Goal: Task Accomplishment & Management: Use online tool/utility

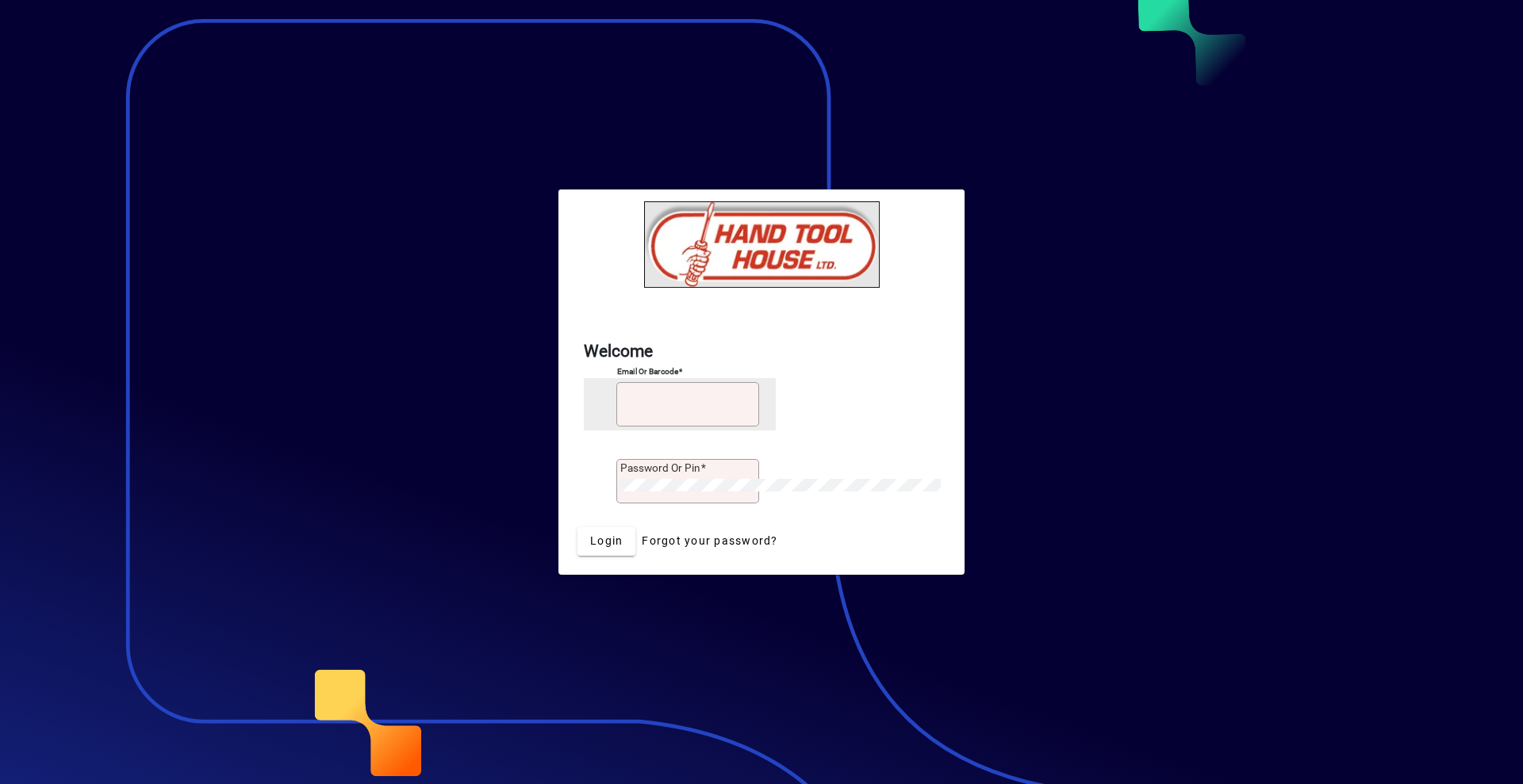
click at [705, 410] on input "Email or Barcode" at bounding box center [689, 408] width 138 height 13
type input "*"
type input "**********"
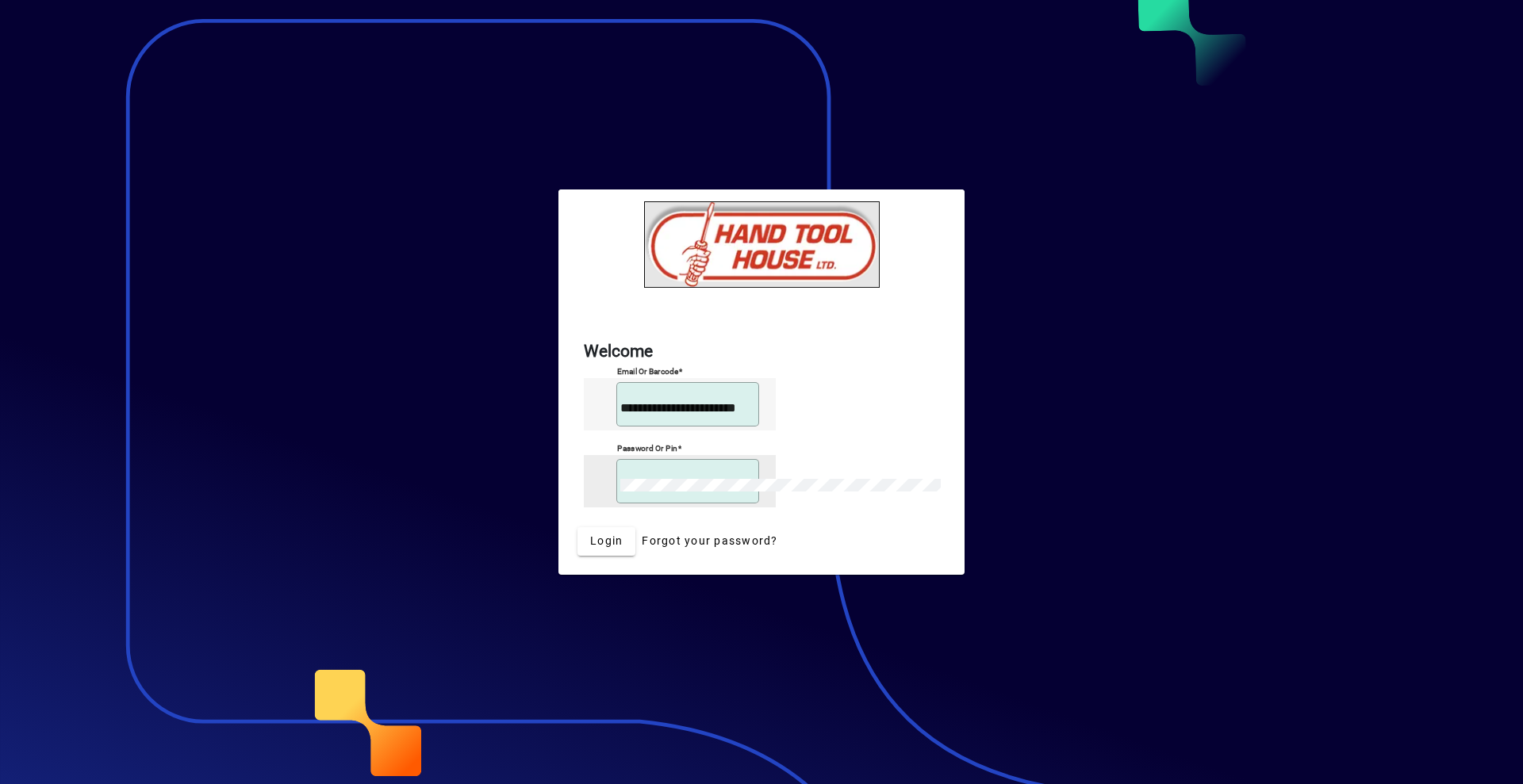
click at [578, 528] on button "Login" at bounding box center [607, 542] width 58 height 28
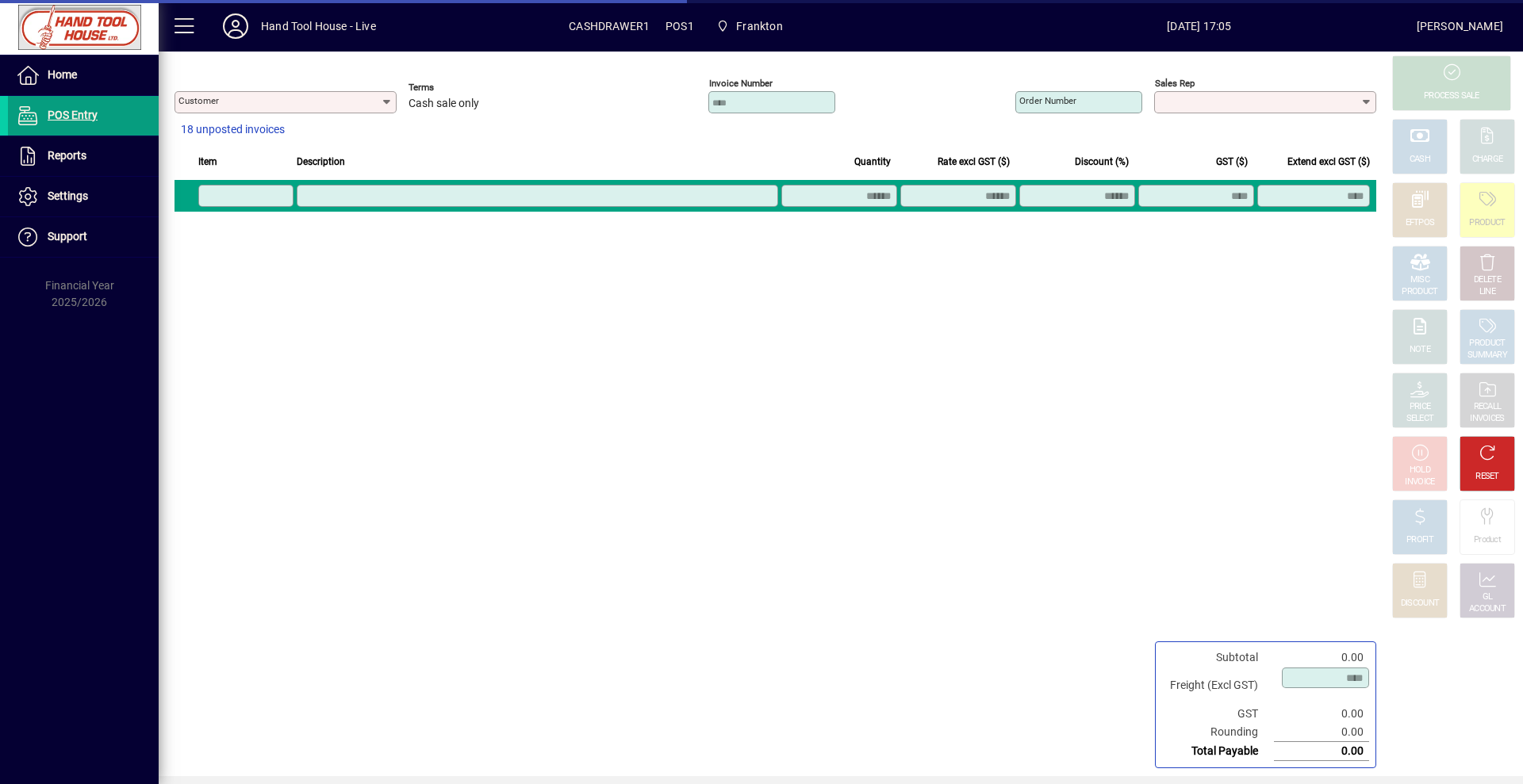
type input "**********"
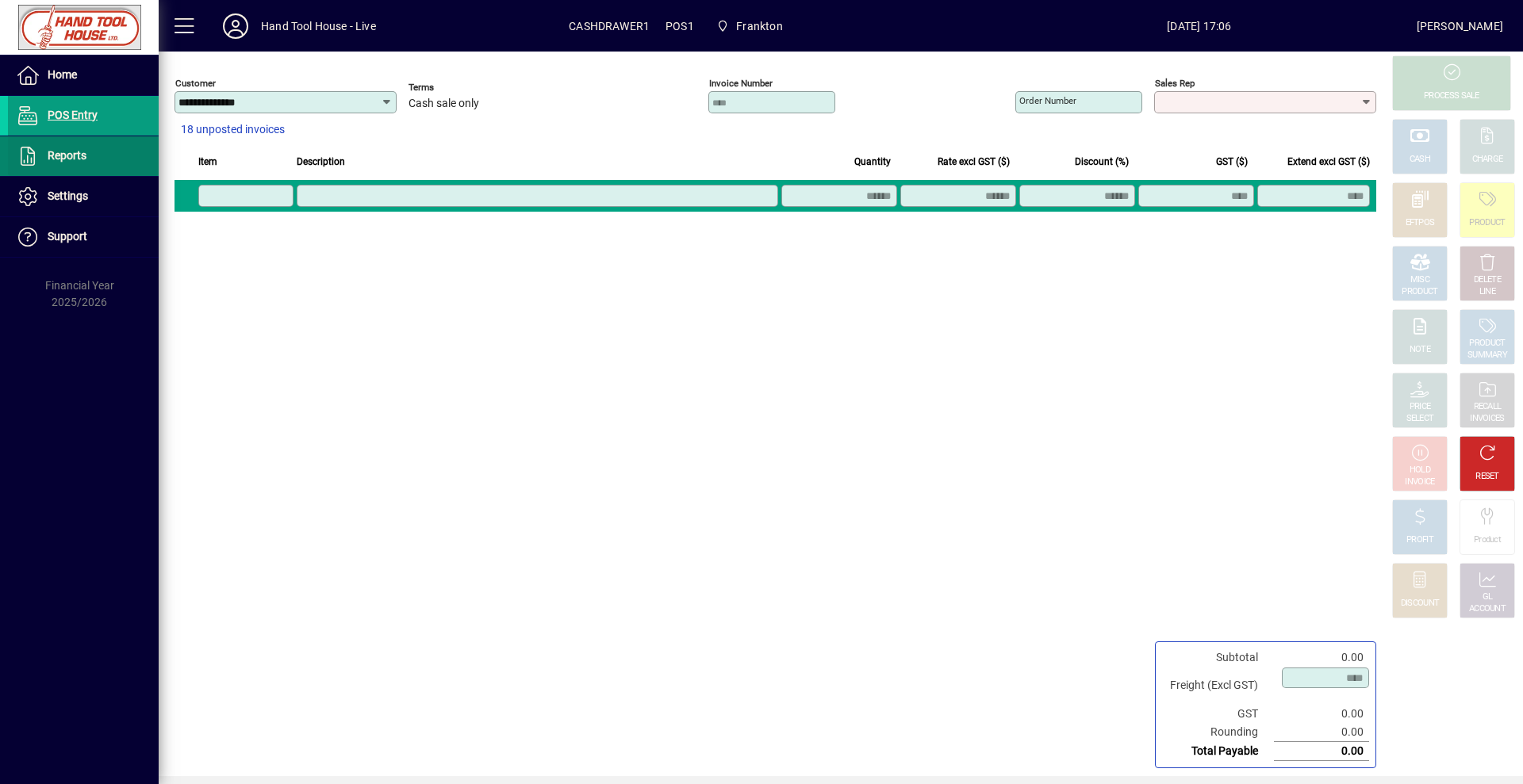
click at [91, 166] on span at bounding box center [83, 156] width 151 height 38
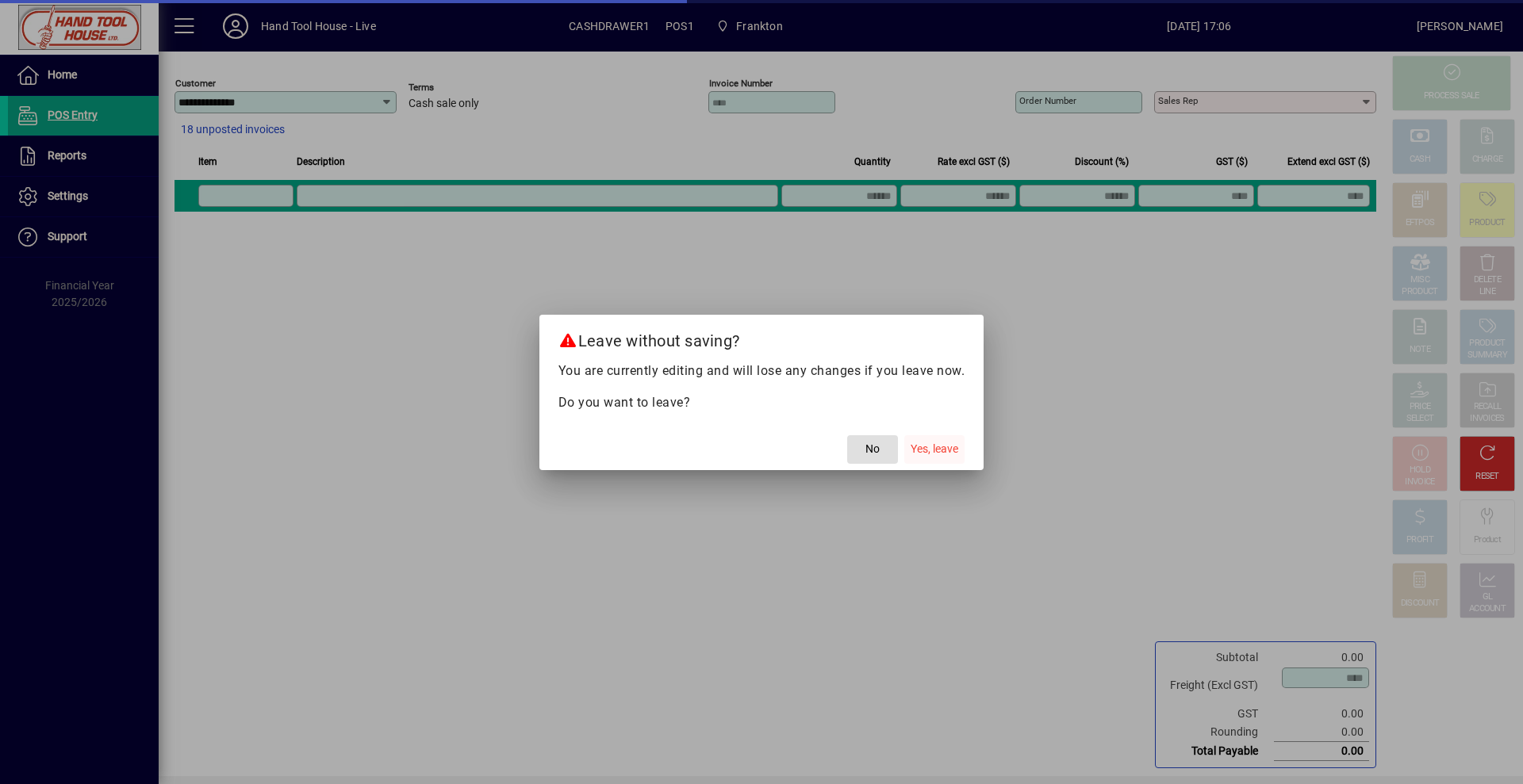
click at [935, 446] on span "Yes, leave" at bounding box center [935, 449] width 48 height 16
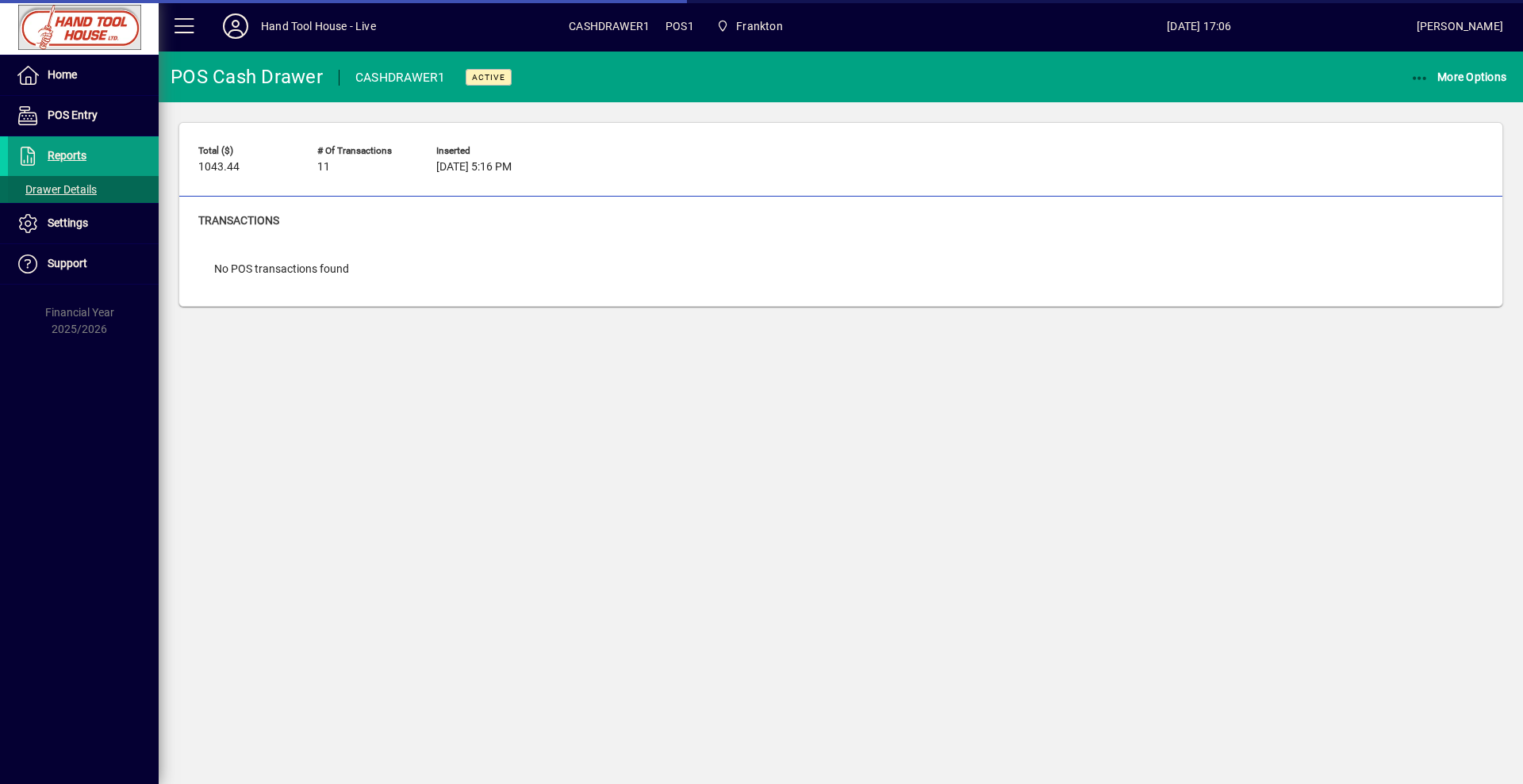
click at [94, 190] on span "Drawer Details" at bounding box center [57, 189] width 81 height 13
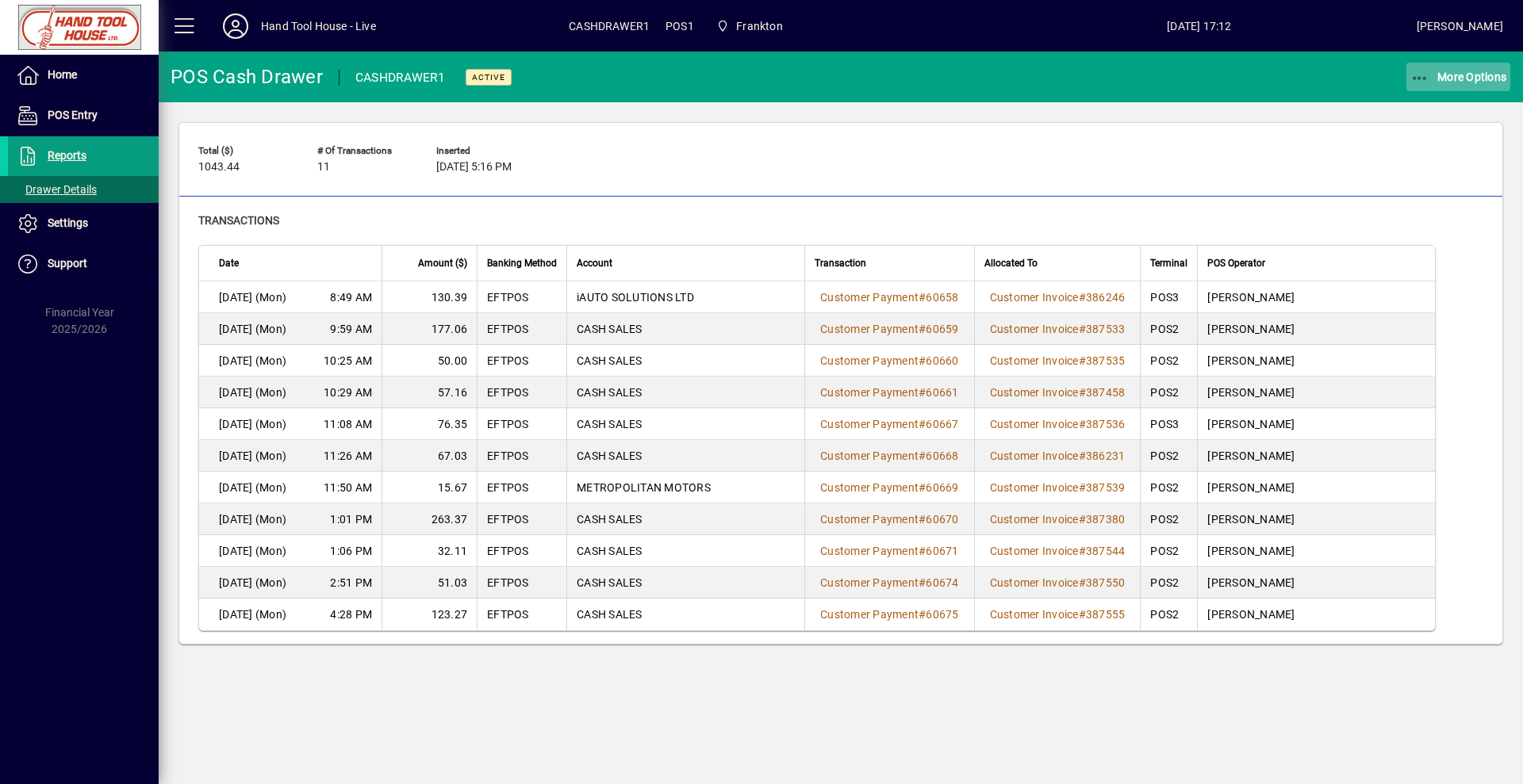
click at [1470, 74] on span "More Options" at bounding box center [1459, 76] width 97 height 13
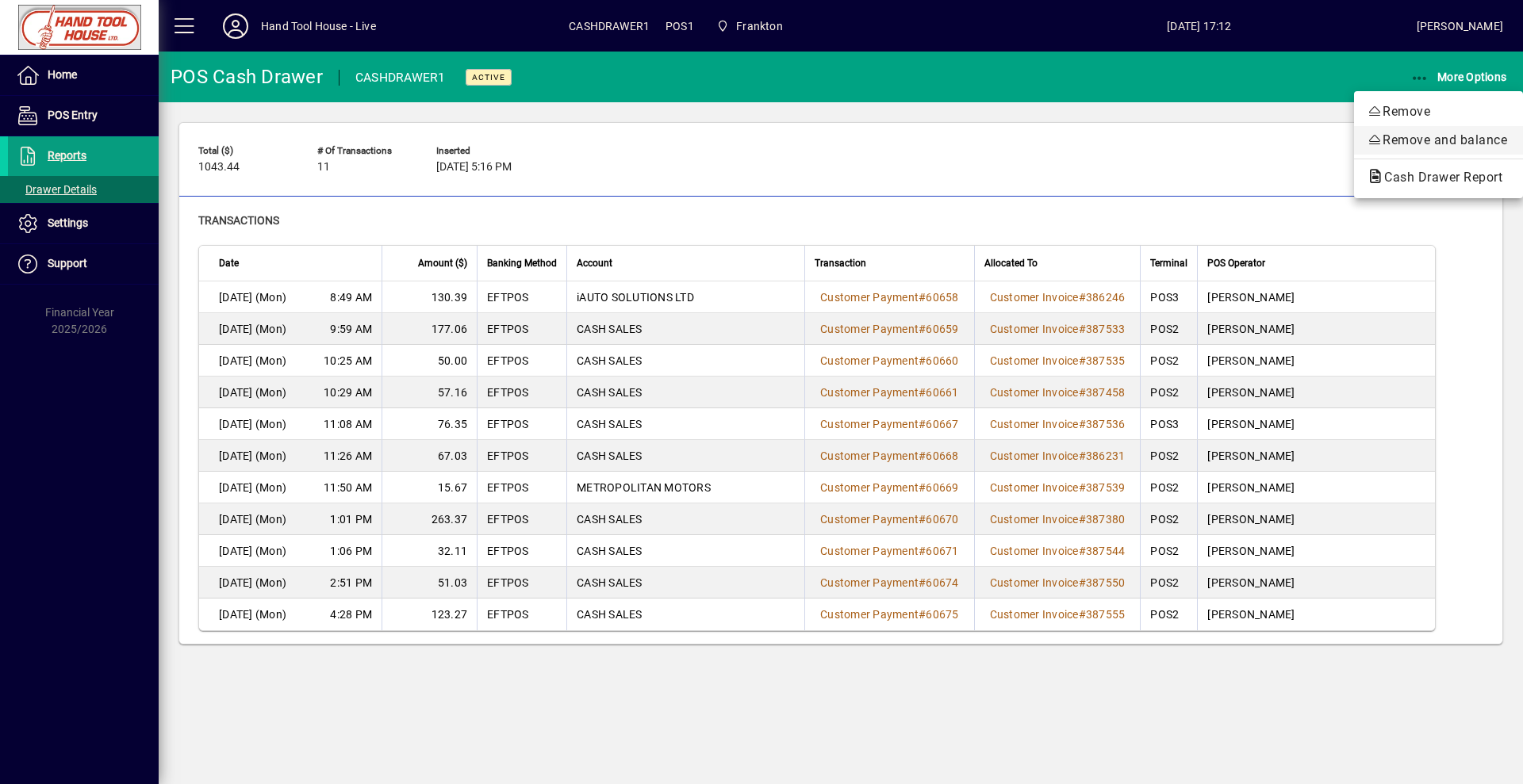
click at [1455, 135] on span "Remove and balance" at bounding box center [1439, 141] width 144 height 19
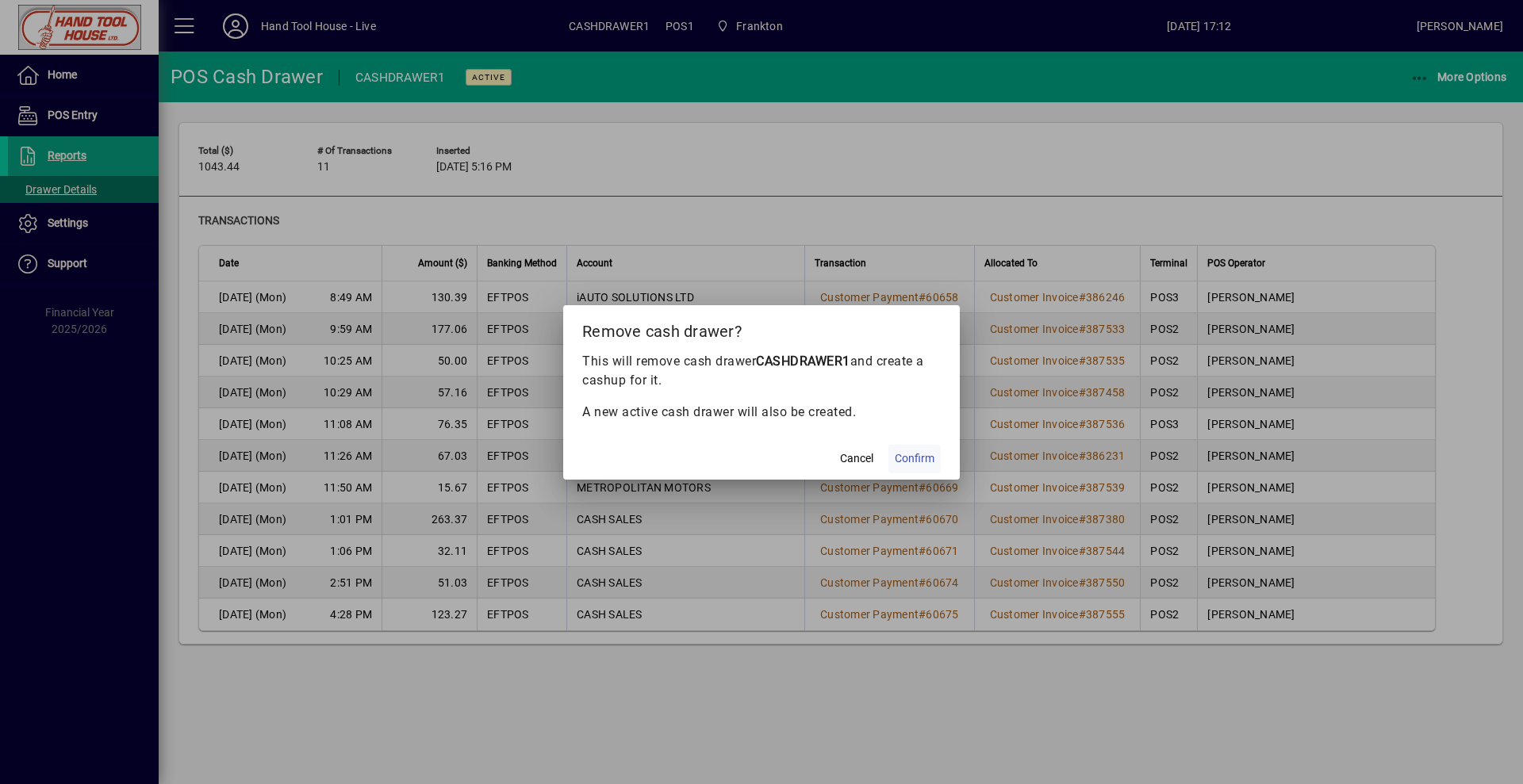
click at [934, 455] on span at bounding box center [914, 459] width 52 height 38
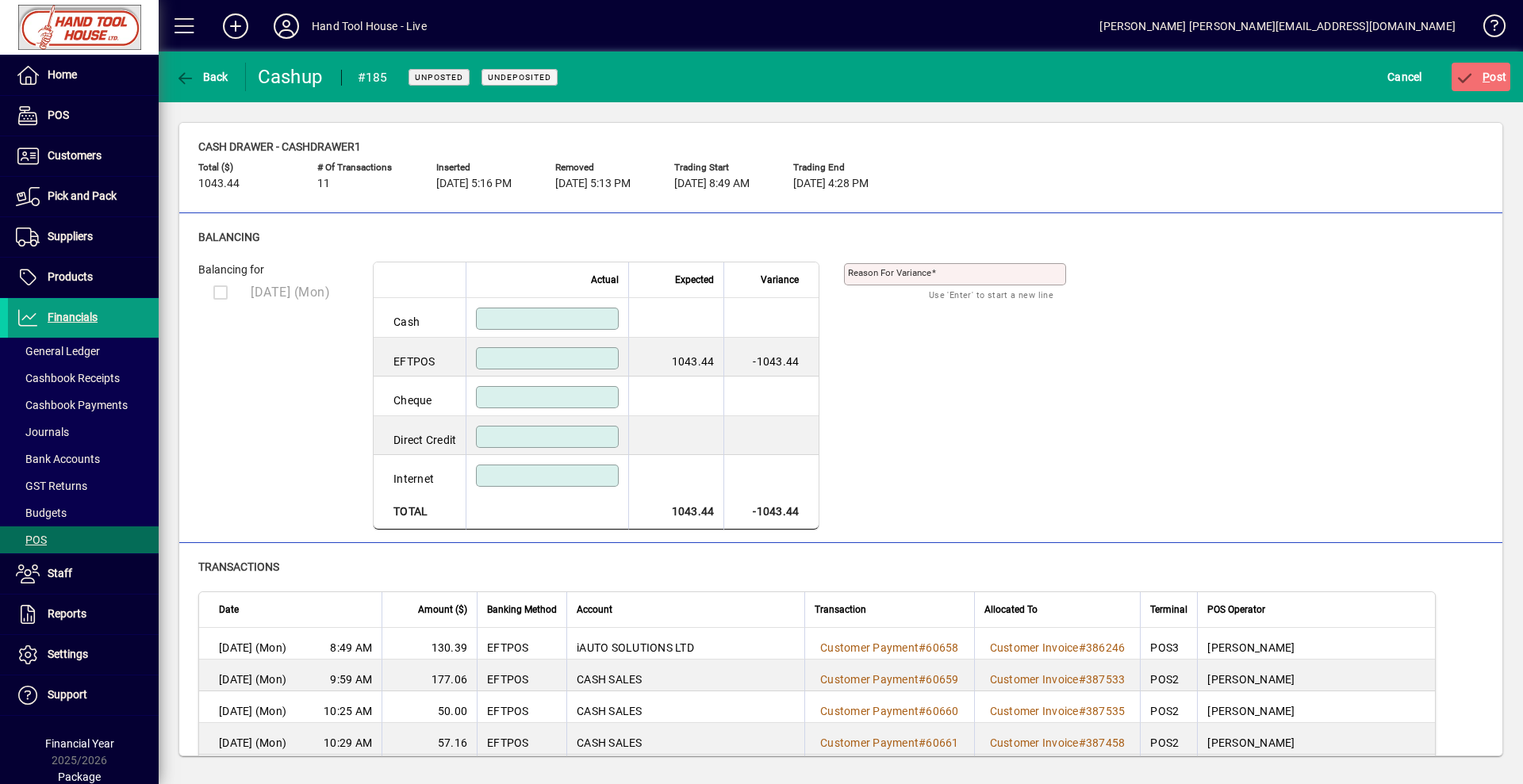
click at [513, 364] on input at bounding box center [549, 358] width 138 height 13
type input "*******"
click at [1500, 85] on span "submit" at bounding box center [1481, 77] width 59 height 38
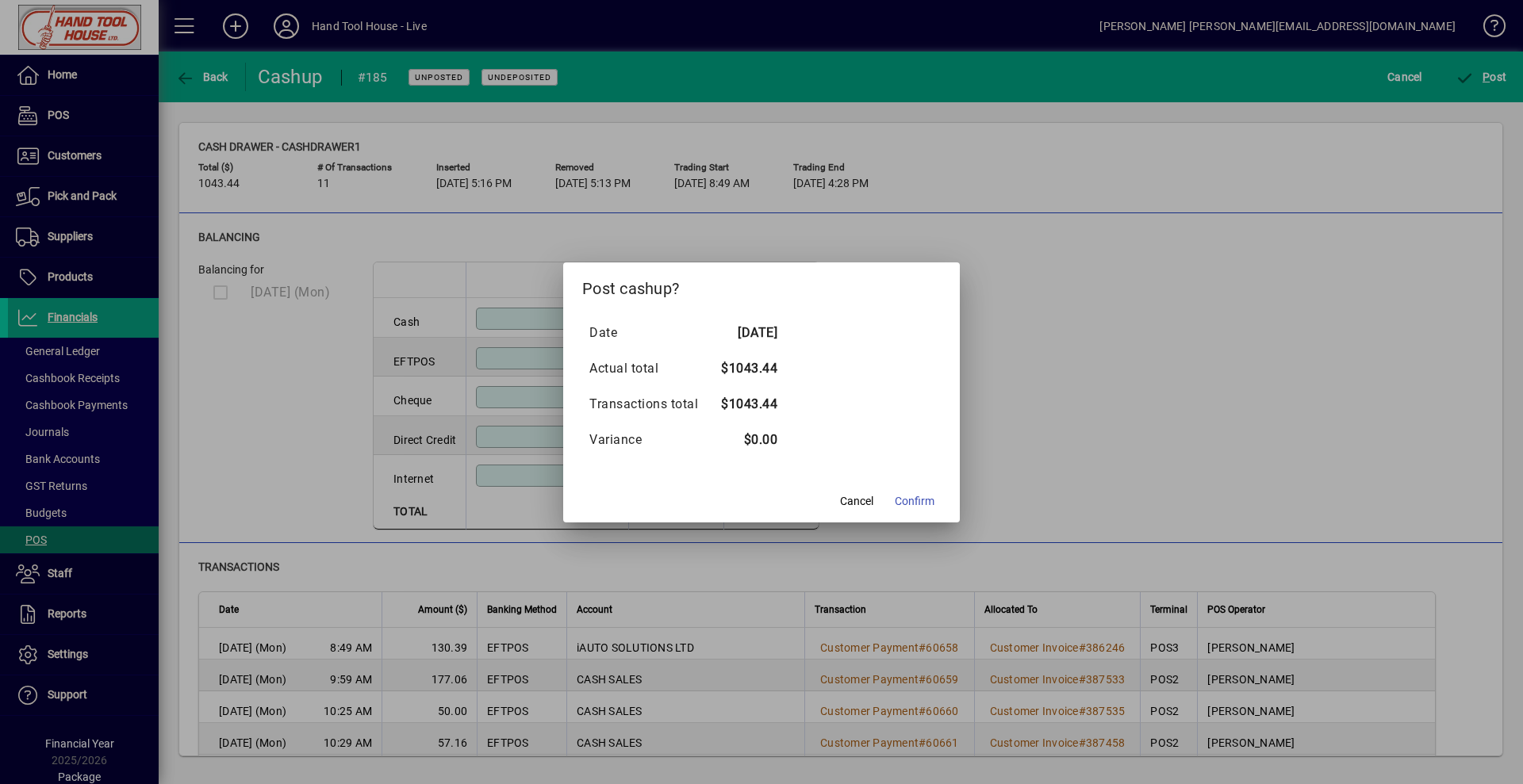
click at [910, 503] on span "Confirm" at bounding box center [914, 501] width 39 height 16
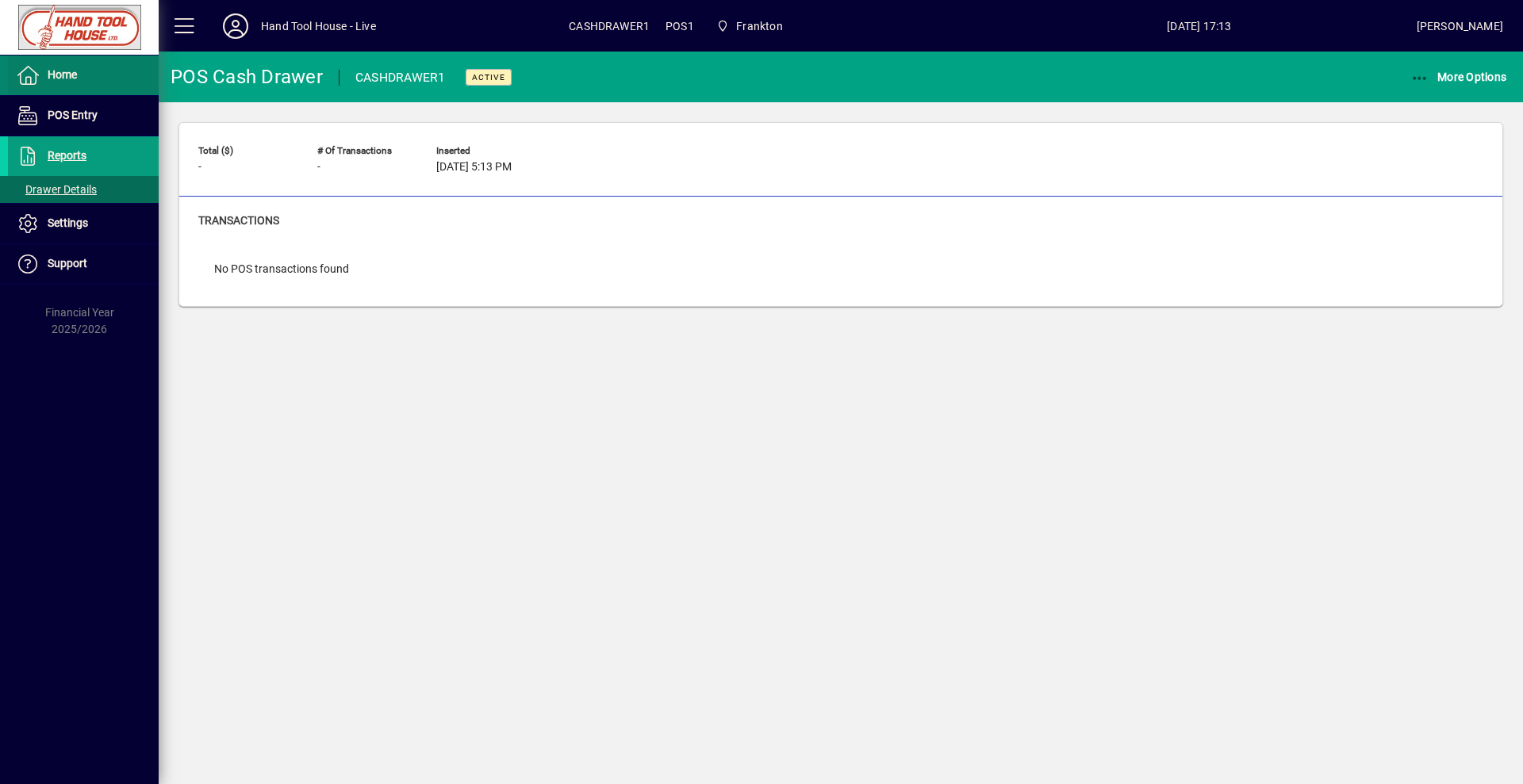
click at [87, 80] on span at bounding box center [83, 75] width 151 height 38
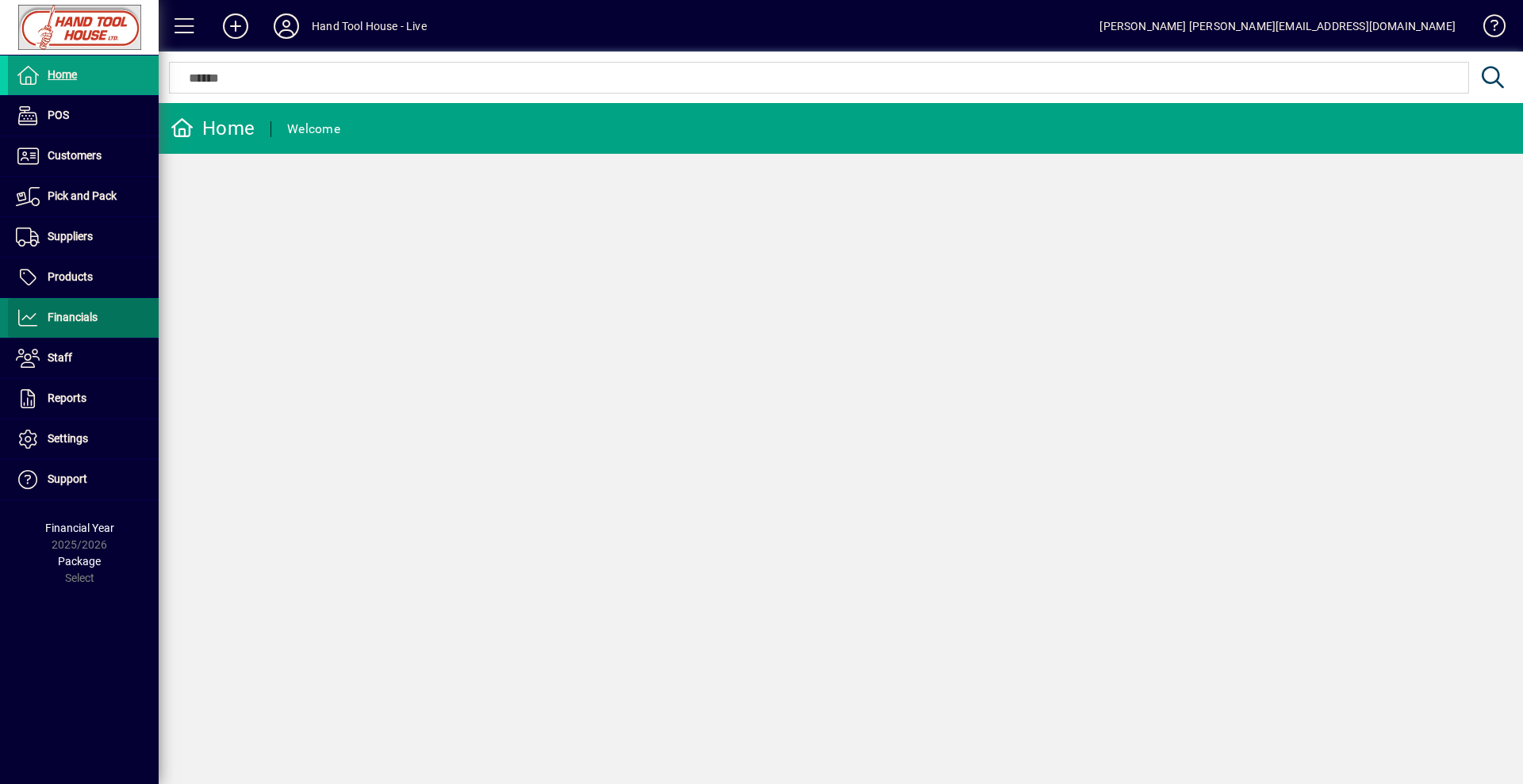
click at [107, 316] on span at bounding box center [83, 318] width 151 height 38
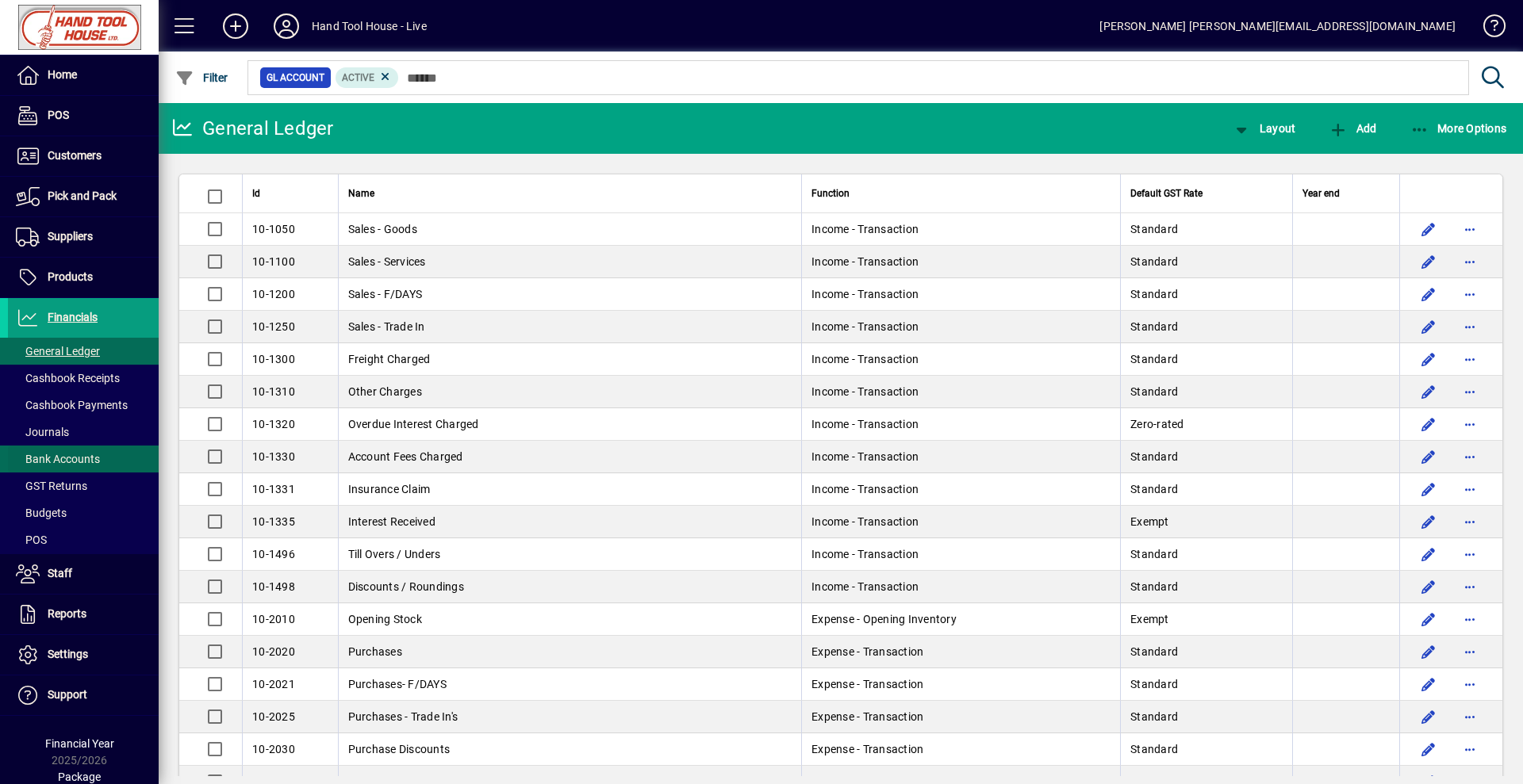
click at [60, 463] on span "Bank Accounts" at bounding box center [58, 459] width 84 height 13
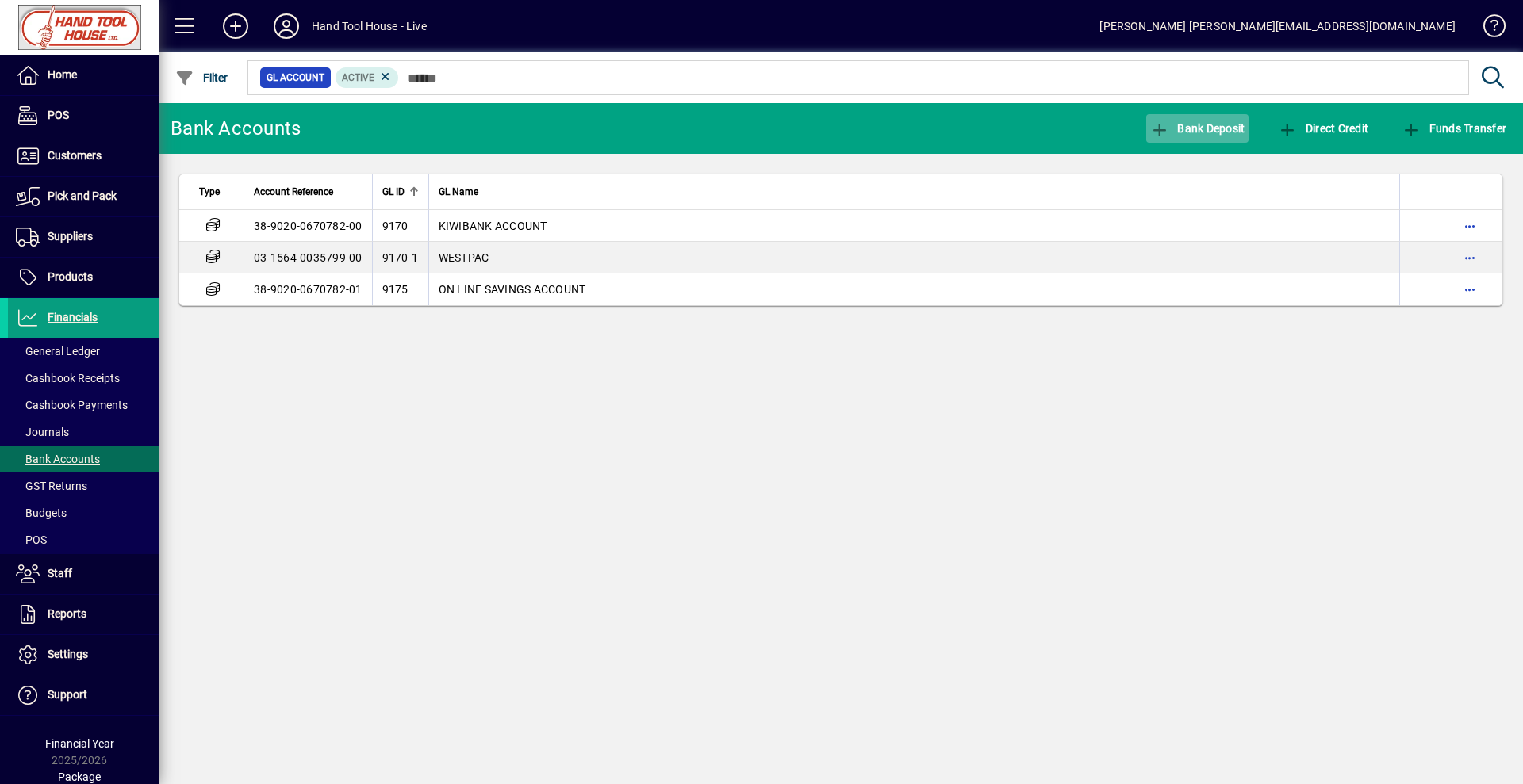
click at [1202, 125] on span "Bank Deposit" at bounding box center [1197, 129] width 95 height 13
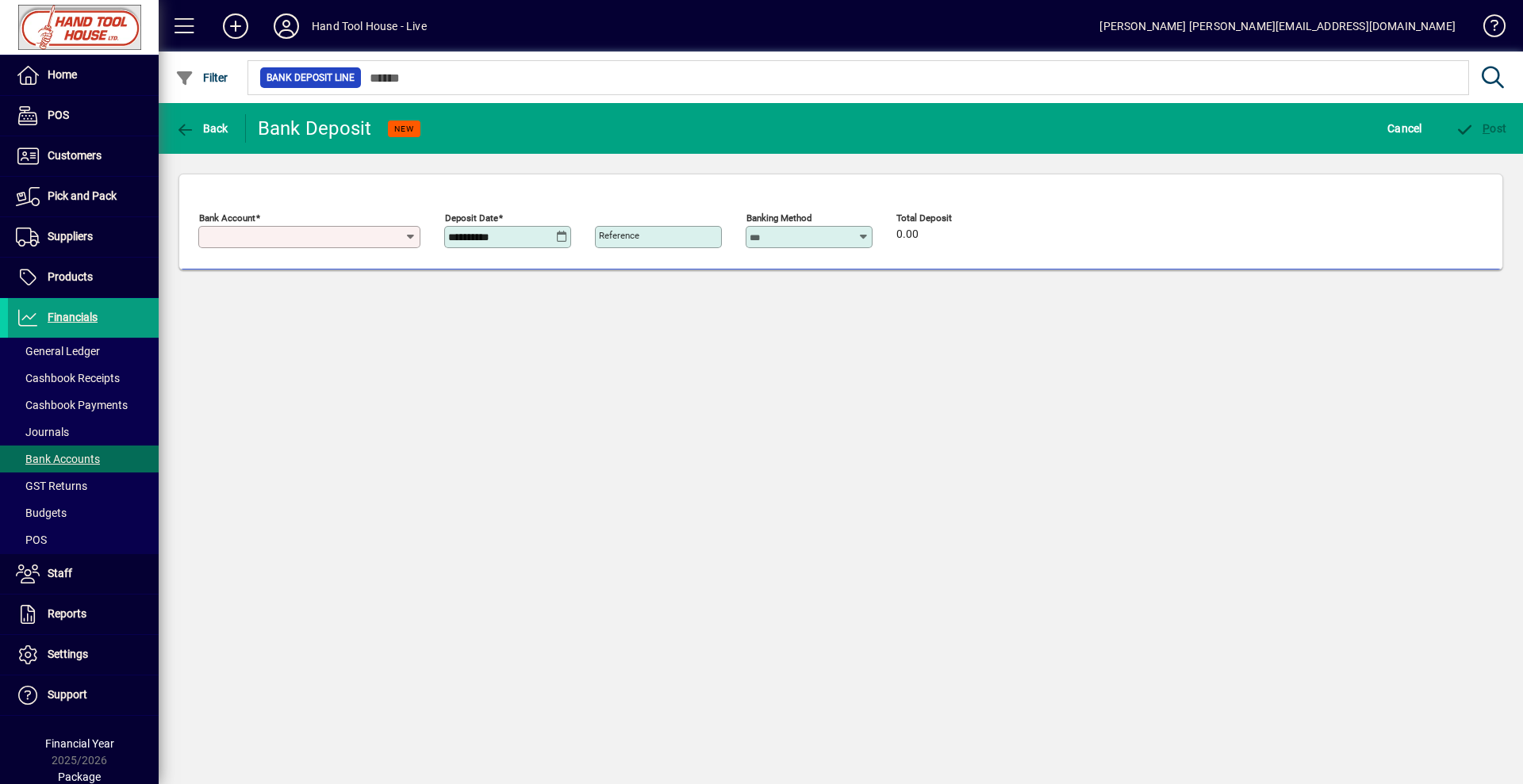
type input "**********"
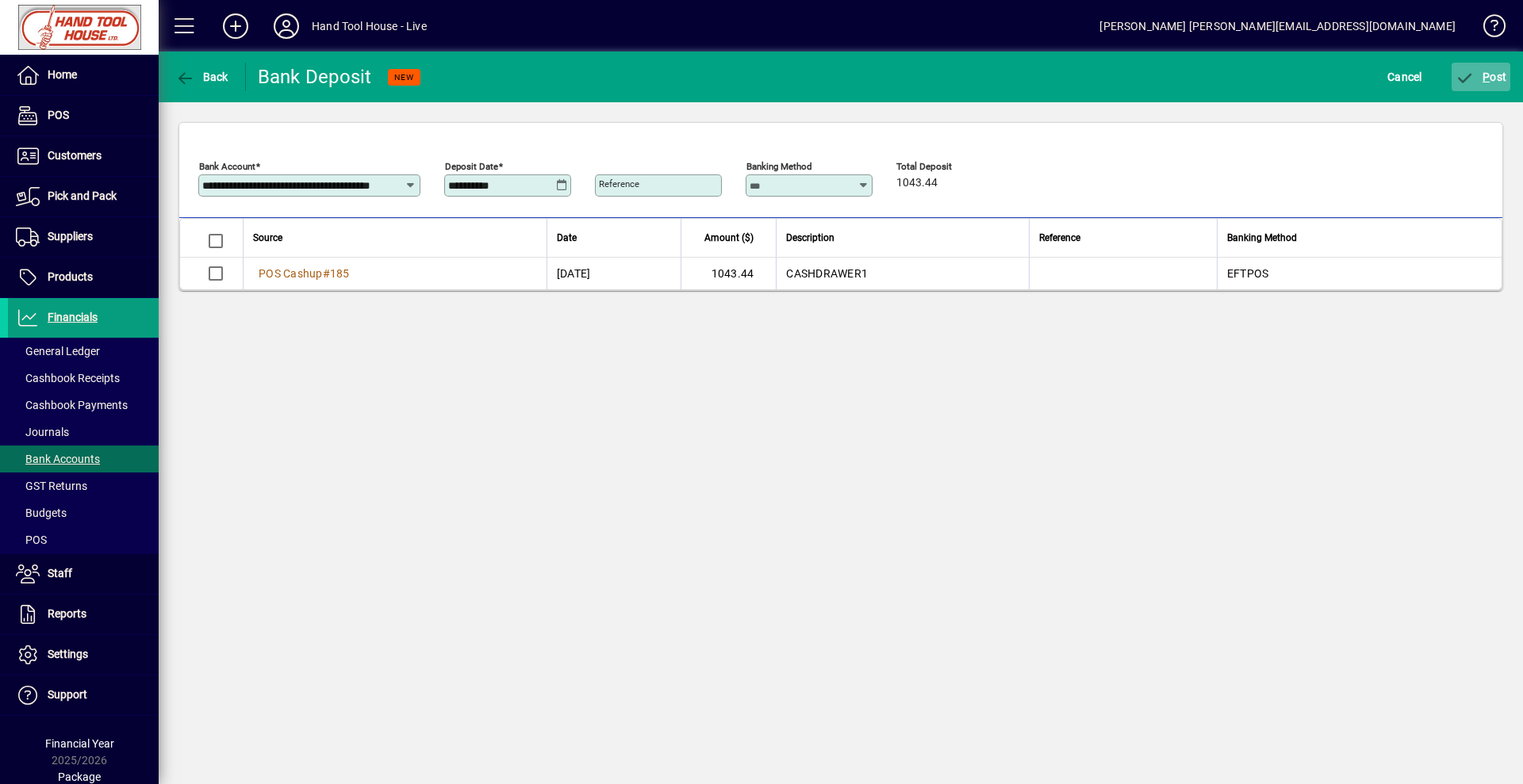
click at [1479, 75] on span "P ost" at bounding box center [1482, 76] width 51 height 13
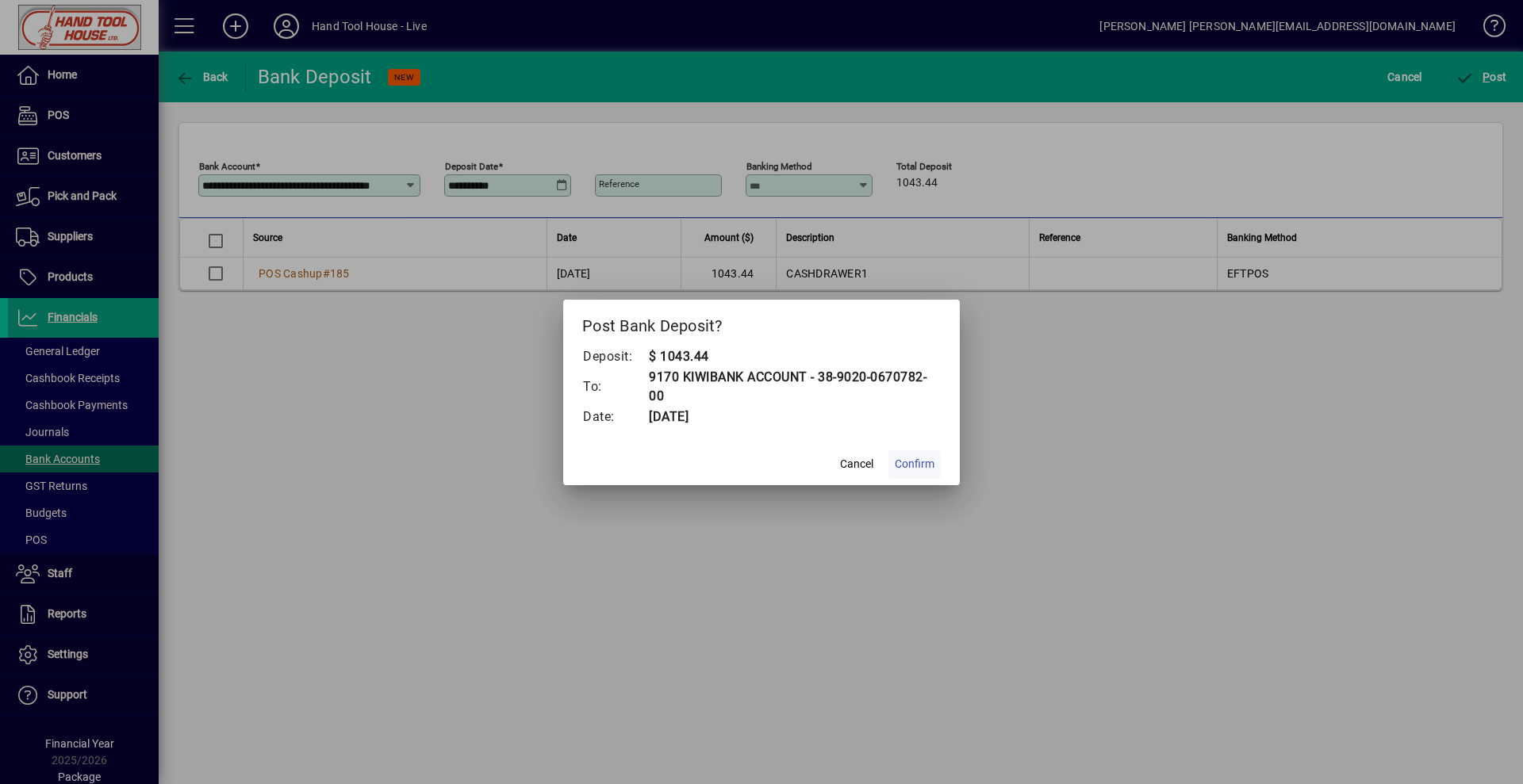
click at [914, 469] on span "Confirm" at bounding box center [914, 464] width 39 height 16
